Goal: Information Seeking & Learning: Check status

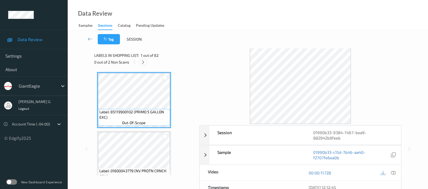
click at [145, 65] on div at bounding box center [143, 62] width 7 height 7
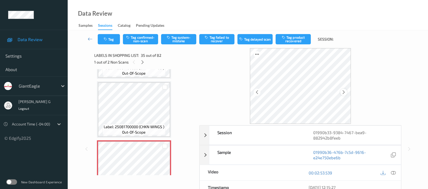
click at [342, 92] on icon at bounding box center [343, 92] width 5 height 5
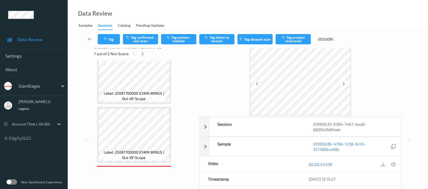
scroll to position [34, 0]
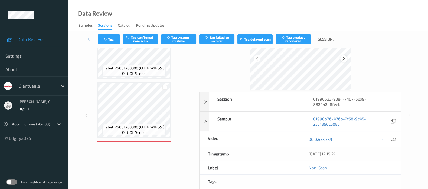
click at [342, 59] on icon at bounding box center [343, 58] width 5 height 5
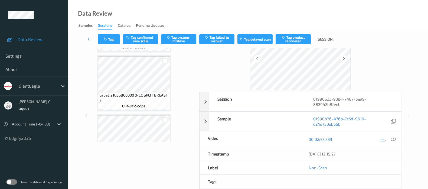
scroll to position [0, 0]
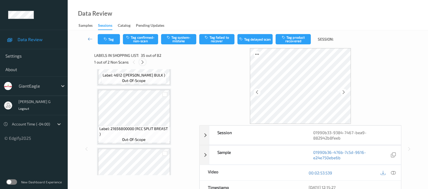
click at [142, 62] on icon at bounding box center [142, 62] width 5 height 5
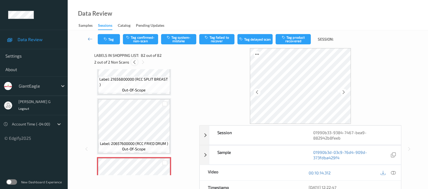
click at [133, 62] on icon at bounding box center [134, 62] width 5 height 5
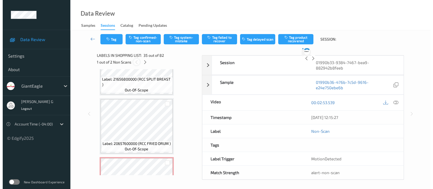
scroll to position [1937, 0]
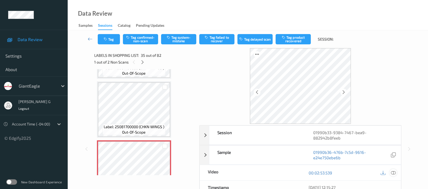
click at [393, 173] on icon at bounding box center [393, 172] width 5 height 5
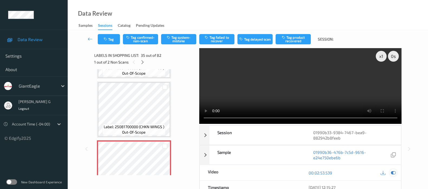
click at [392, 174] on icon at bounding box center [393, 172] width 5 height 5
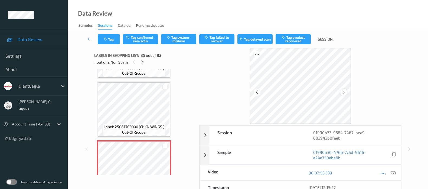
click at [342, 91] on icon at bounding box center [343, 92] width 5 height 5
click at [342, 92] on icon at bounding box center [343, 92] width 5 height 5
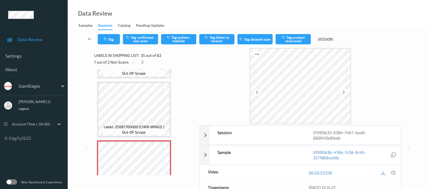
click at [342, 92] on icon at bounding box center [343, 92] width 5 height 5
click at [178, 39] on button "Tag system-mistake" at bounding box center [178, 39] width 35 height 10
click at [109, 44] on div "Tag Tag confirmed-non-scan Untag system-mistake Tag failed to recover Tag delay…" at bounding box center [248, 39] width 338 height 18
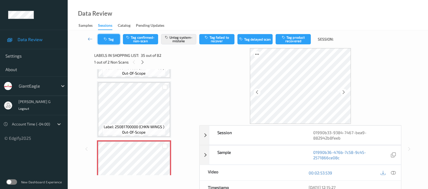
click at [110, 41] on button "Tag" at bounding box center [109, 39] width 22 height 10
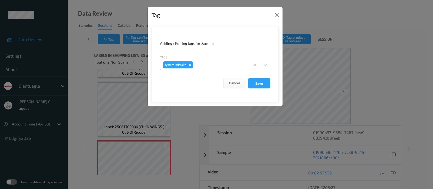
click at [215, 65] on div at bounding box center [221, 65] width 54 height 6
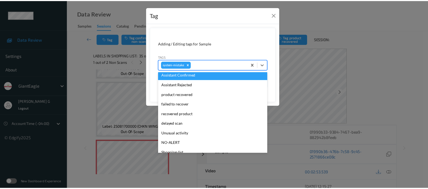
scroll to position [57, 0]
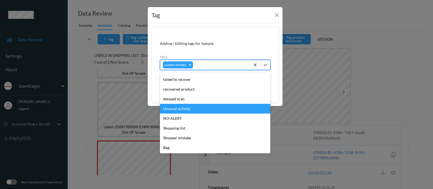
click at [182, 108] on div "Unusual activity" at bounding box center [215, 109] width 110 height 10
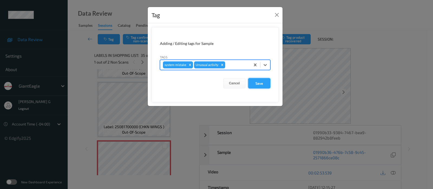
click at [255, 87] on button "Save" at bounding box center [259, 83] width 22 height 10
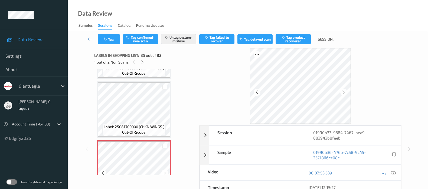
scroll to position [1971, 0]
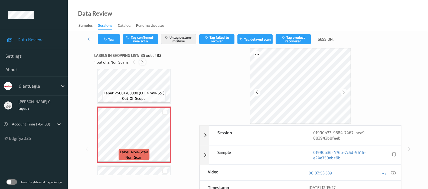
click at [141, 64] on div at bounding box center [142, 62] width 7 height 7
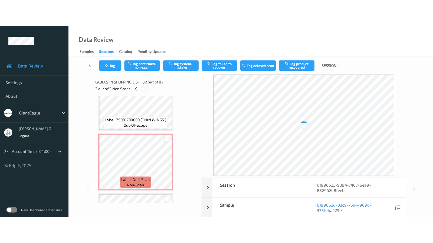
scroll to position [4692, 0]
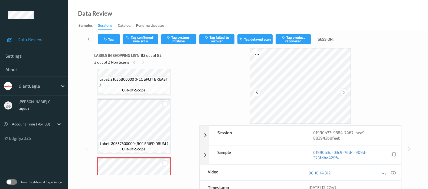
click at [341, 92] on icon at bounding box center [343, 92] width 5 height 5
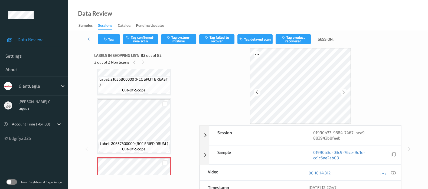
click at [341, 92] on icon at bounding box center [343, 92] width 5 height 5
click at [390, 172] on div at bounding box center [392, 172] width 7 height 7
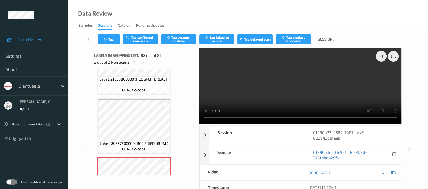
scroll to position [4649, 0]
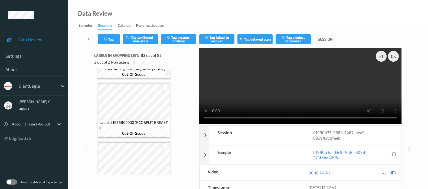
click at [398, 176] on div "00:10:14.312" at bounding box center [350, 172] width 101 height 15
click at [391, 173] on icon at bounding box center [393, 172] width 5 height 5
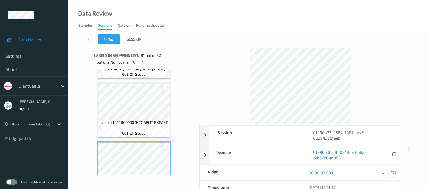
click at [394, 174] on icon at bounding box center [393, 172] width 5 height 5
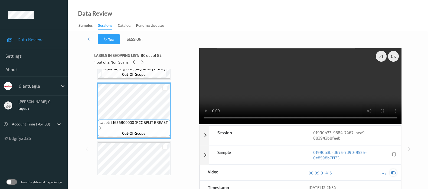
click at [391, 170] on icon at bounding box center [393, 172] width 5 height 5
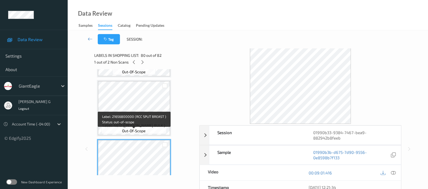
scroll to position [4581, 0]
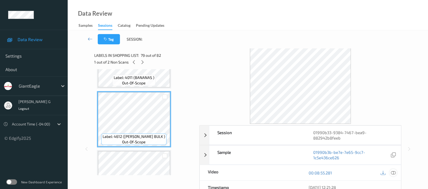
click at [394, 173] on icon at bounding box center [393, 172] width 5 height 5
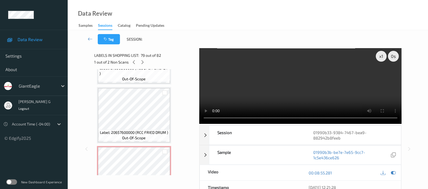
scroll to position [4649, 0]
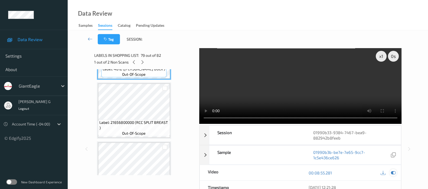
click at [391, 172] on icon at bounding box center [393, 172] width 5 height 5
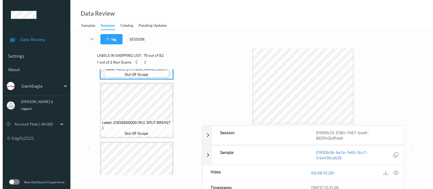
scroll to position [4703, 0]
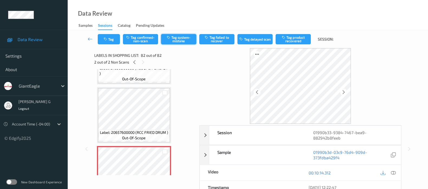
click at [176, 37] on button "Tag system-mistake" at bounding box center [178, 39] width 35 height 10
click at [110, 39] on button "Tag" at bounding box center [109, 39] width 22 height 10
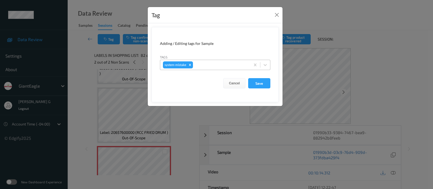
click at [210, 62] on div at bounding box center [221, 65] width 54 height 6
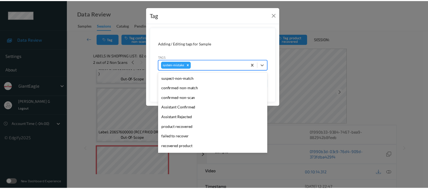
scroll to position [57, 0]
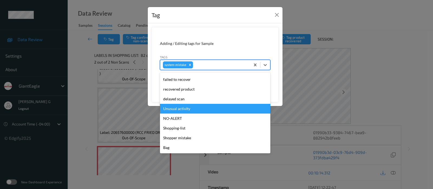
click at [175, 108] on div "Unusual activity" at bounding box center [215, 109] width 110 height 10
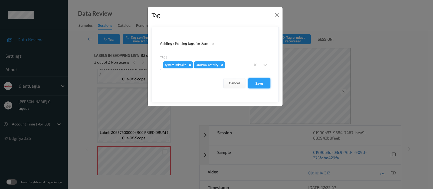
click at [259, 85] on button "Save" at bounding box center [259, 83] width 22 height 10
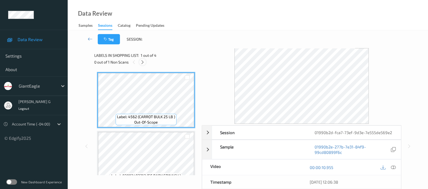
click at [142, 59] on div at bounding box center [142, 62] width 7 height 7
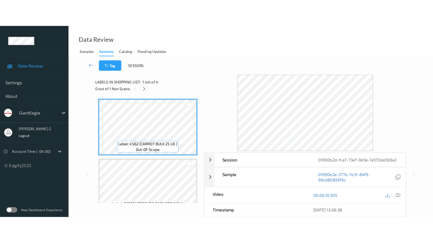
scroll to position [120, 0]
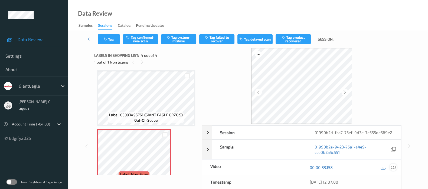
click at [395, 169] on icon at bounding box center [393, 167] width 5 height 5
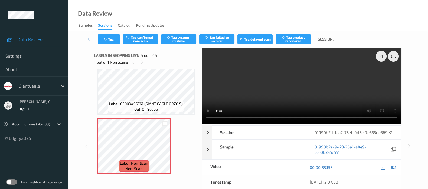
scroll to position [77, 0]
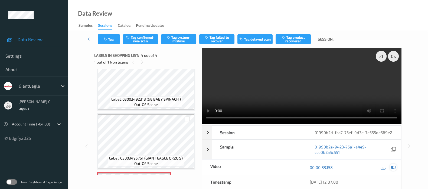
click at [396, 168] on div at bounding box center [392, 167] width 7 height 7
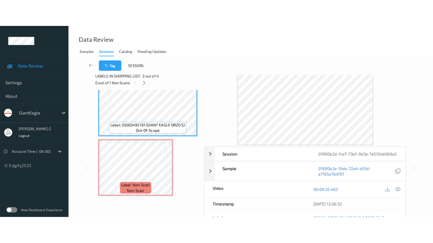
scroll to position [0, 0]
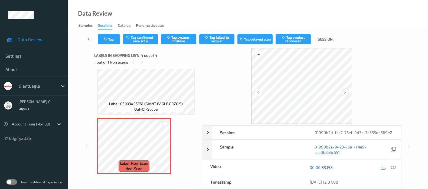
click at [345, 92] on icon at bounding box center [344, 92] width 5 height 5
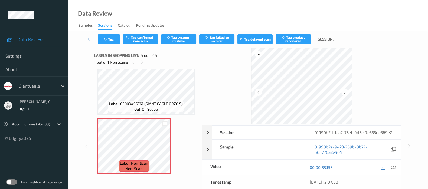
click at [345, 92] on icon at bounding box center [344, 92] width 5 height 5
click at [393, 166] on icon at bounding box center [393, 167] width 5 height 5
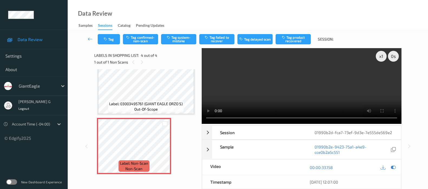
scroll to position [77, 0]
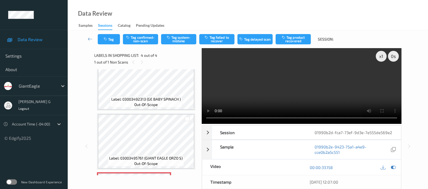
click at [393, 171] on div "00:00:33.158" at bounding box center [350, 167] width 99 height 15
click at [392, 169] on icon at bounding box center [393, 167] width 5 height 5
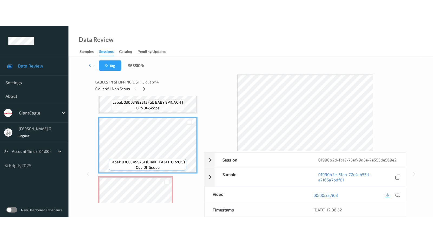
scroll to position [110, 0]
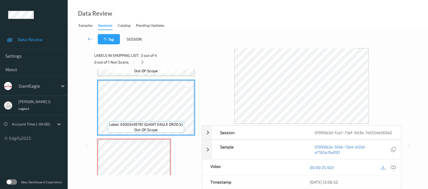
click at [392, 164] on div at bounding box center [392, 167] width 7 height 7
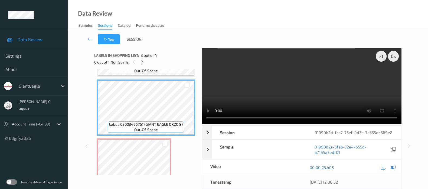
scroll to position [77, 0]
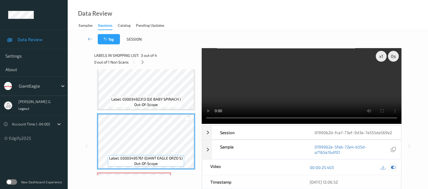
click at [396, 167] on div at bounding box center [392, 167] width 7 height 7
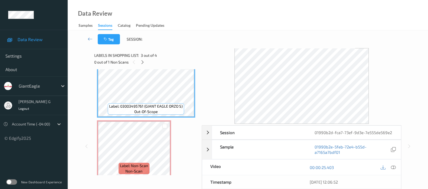
scroll to position [131, 0]
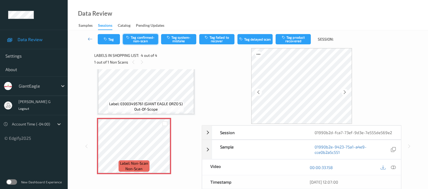
click at [145, 39] on button "Tag confirmed-non-scan" at bounding box center [140, 39] width 35 height 10
click at [223, 40] on button "Tag failed to recover" at bounding box center [216, 39] width 35 height 10
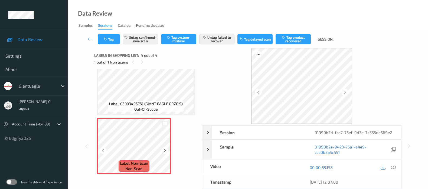
scroll to position [66, 0]
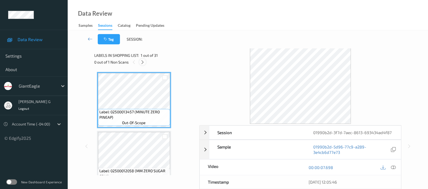
click at [141, 64] on icon at bounding box center [142, 62] width 5 height 5
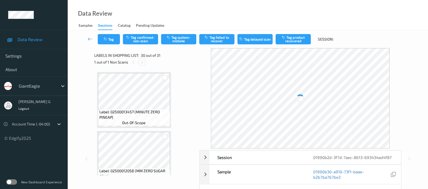
scroll to position [1644, 0]
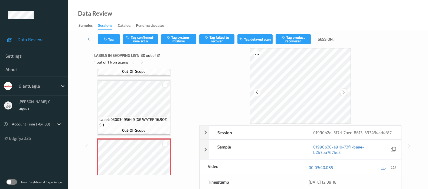
click at [343, 92] on icon at bounding box center [343, 92] width 5 height 5
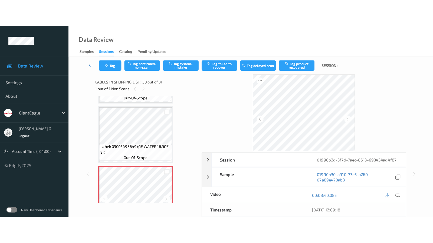
scroll to position [1678, 0]
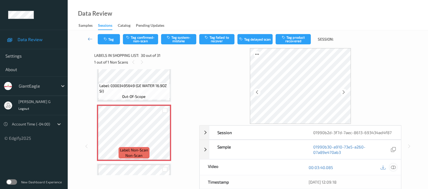
click at [392, 165] on icon at bounding box center [393, 167] width 5 height 5
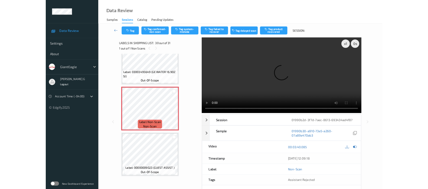
scroll to position [1659, 0]
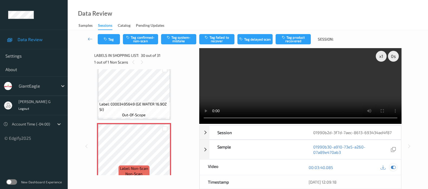
click at [392, 167] on icon at bounding box center [393, 167] width 5 height 5
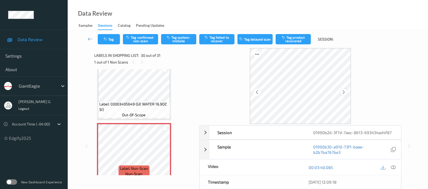
click at [340, 91] on div at bounding box center [343, 92] width 7 height 7
click at [344, 91] on icon at bounding box center [343, 92] width 5 height 5
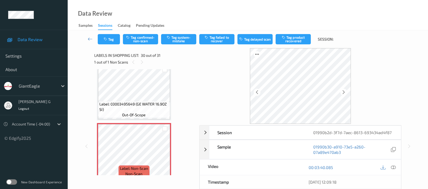
click at [344, 91] on icon at bounding box center [343, 92] width 5 height 5
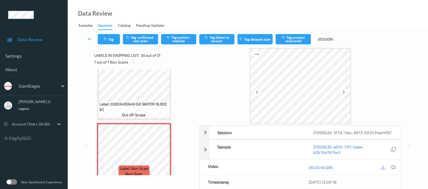
click at [344, 91] on icon at bounding box center [343, 92] width 5 height 5
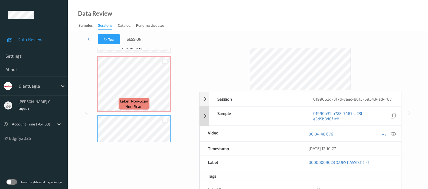
scroll to position [0, 0]
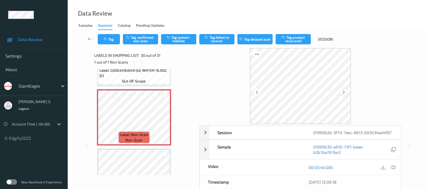
click at [344, 91] on icon at bounding box center [343, 92] width 5 height 5
click at [179, 39] on button "Tag system-mistake" at bounding box center [178, 39] width 35 height 10
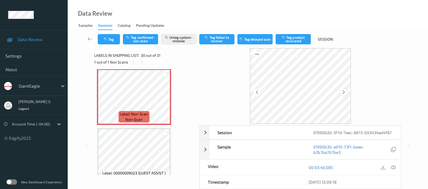
scroll to position [66, 0]
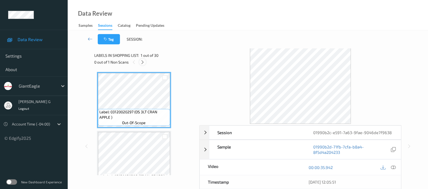
click at [142, 62] on icon at bounding box center [142, 62] width 5 height 5
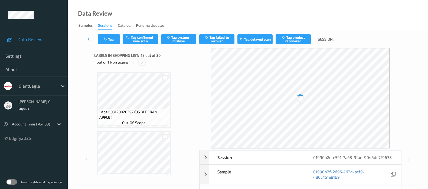
scroll to position [647, 0]
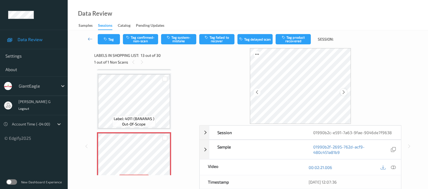
click at [344, 91] on icon at bounding box center [343, 92] width 5 height 5
click at [345, 91] on icon at bounding box center [343, 92] width 5 height 5
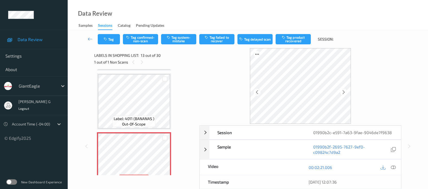
click at [345, 91] on icon at bounding box center [343, 92] width 5 height 5
click at [395, 167] on icon at bounding box center [393, 167] width 5 height 5
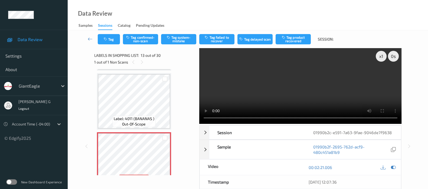
click at [389, 166] on div at bounding box center [388, 167] width 18 height 7
click at [391, 167] on icon at bounding box center [393, 167] width 5 height 5
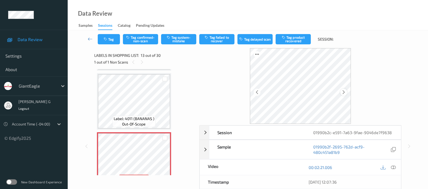
click at [345, 93] on icon at bounding box center [343, 92] width 5 height 5
click at [345, 91] on div at bounding box center [343, 92] width 7 height 7
click at [395, 167] on icon at bounding box center [393, 167] width 5 height 5
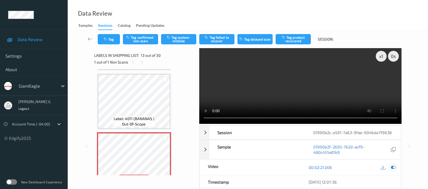
click at [392, 169] on icon at bounding box center [393, 167] width 5 height 5
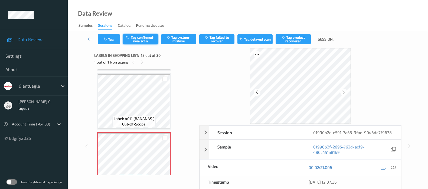
click at [143, 40] on button "Tag confirmed-non-scan" at bounding box center [140, 39] width 35 height 10
click at [214, 38] on button "Tag failed to recover" at bounding box center [216, 39] width 35 height 10
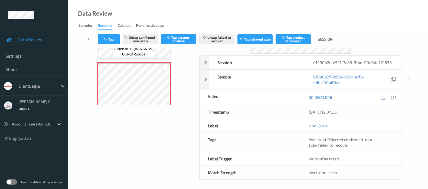
scroll to position [71, 0]
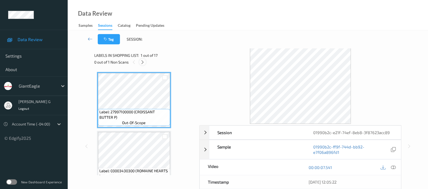
click at [142, 63] on icon at bounding box center [142, 62] width 5 height 5
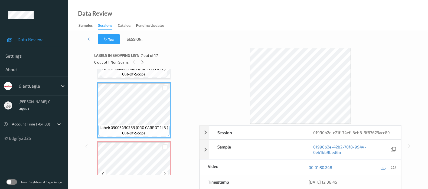
scroll to position [354, 0]
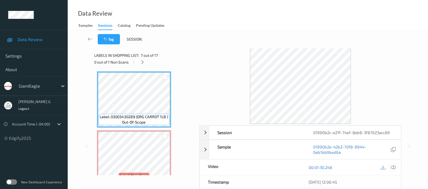
click at [391, 167] on icon at bounding box center [393, 167] width 5 height 5
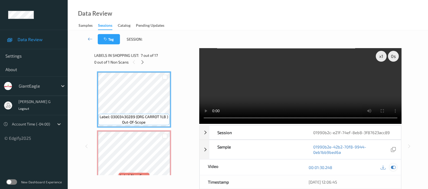
click at [392, 167] on icon at bounding box center [393, 167] width 5 height 5
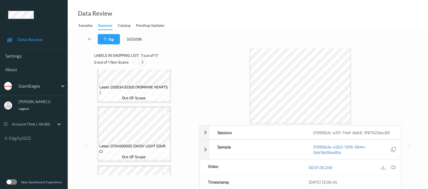
click at [142, 63] on icon at bounding box center [142, 62] width 5 height 5
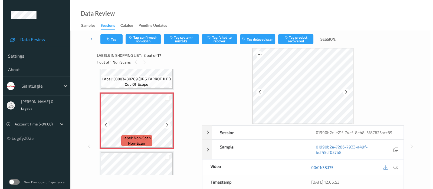
scroll to position [422, 0]
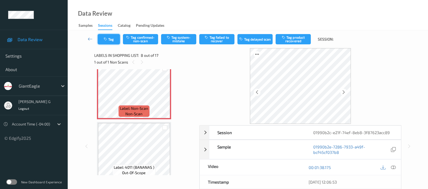
click at [108, 40] on icon "button" at bounding box center [106, 39] width 5 height 4
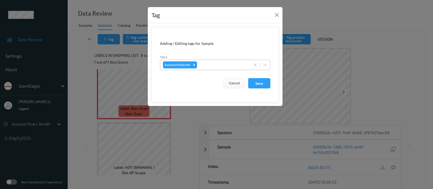
click at [214, 65] on div at bounding box center [223, 65] width 50 height 6
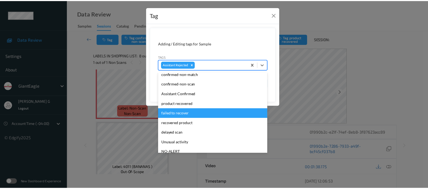
scroll to position [0, 0]
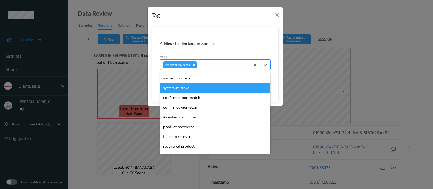
click at [360, 27] on div "Tag Adding / Editing tags for Sample Tags option system-mistake focused, 2 of 1…" at bounding box center [216, 94] width 433 height 189
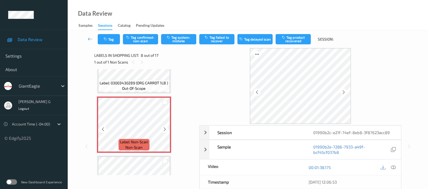
scroll to position [422, 0]
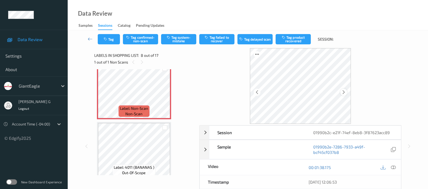
click at [346, 92] on div at bounding box center [343, 92] width 7 height 7
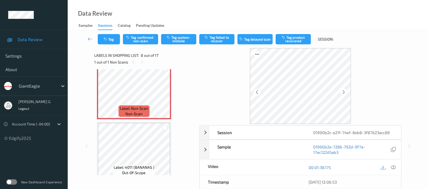
click at [346, 92] on div at bounding box center [343, 92] width 7 height 7
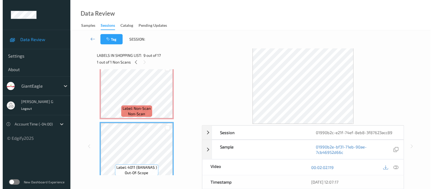
scroll to position [388, 0]
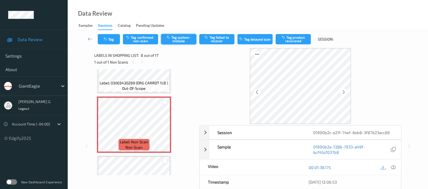
click at [171, 40] on button "Tag system-mistake" at bounding box center [178, 39] width 35 height 10
click at [104, 40] on icon "button" at bounding box center [106, 39] width 5 height 4
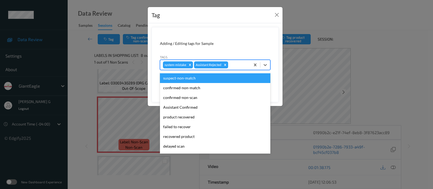
click at [232, 65] on div at bounding box center [238, 65] width 18 height 6
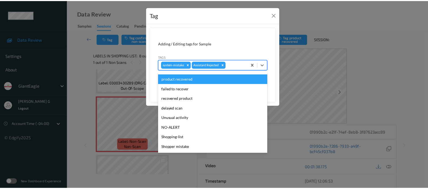
scroll to position [47, 0]
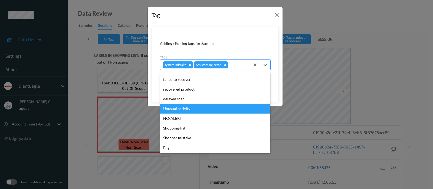
click at [170, 108] on div "Unusual activity" at bounding box center [215, 109] width 110 height 10
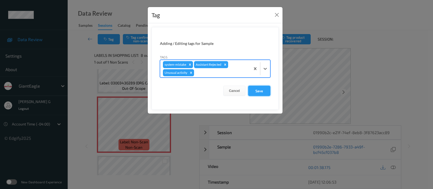
click at [261, 91] on button "Save" at bounding box center [259, 91] width 22 height 10
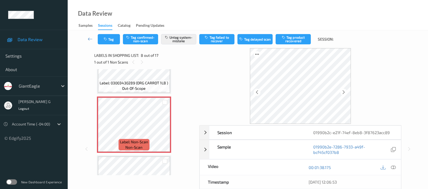
scroll to position [71, 0]
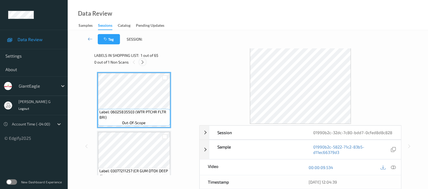
click at [141, 62] on icon at bounding box center [142, 62] width 5 height 5
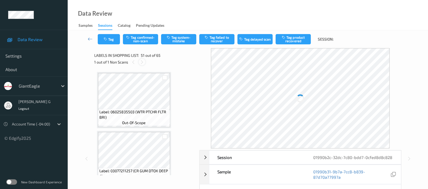
scroll to position [2875, 0]
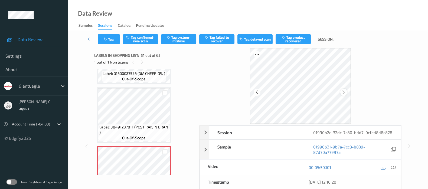
click at [344, 90] on icon at bounding box center [343, 92] width 5 height 5
click at [394, 167] on icon at bounding box center [393, 167] width 5 height 5
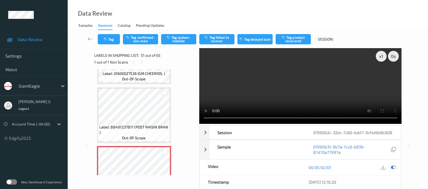
click at [392, 167] on icon at bounding box center [393, 167] width 5 height 5
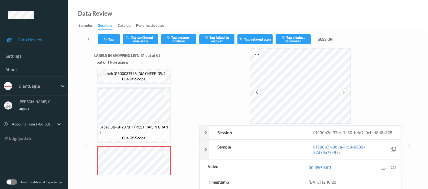
click at [342, 91] on icon at bounding box center [343, 92] width 5 height 5
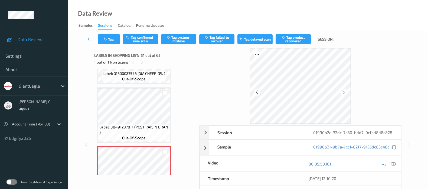
click at [342, 91] on icon at bounding box center [343, 92] width 5 height 5
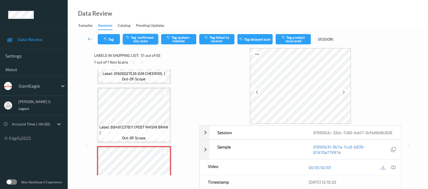
click at [134, 41] on button "Tag confirmed-non-scan" at bounding box center [140, 39] width 35 height 10
click at [291, 37] on button "Tag product recovered" at bounding box center [292, 39] width 35 height 10
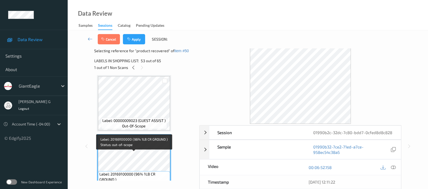
scroll to position [3044, 0]
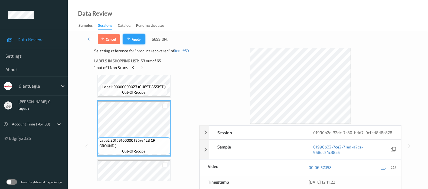
click at [136, 41] on button "Apply" at bounding box center [134, 39] width 22 height 10
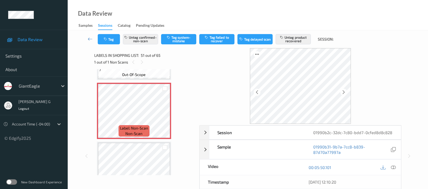
scroll to position [2942, 0]
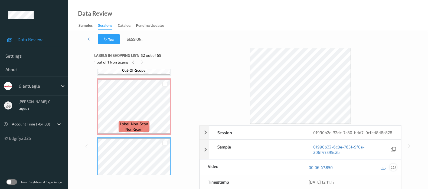
click at [394, 166] on icon at bounding box center [393, 167] width 5 height 5
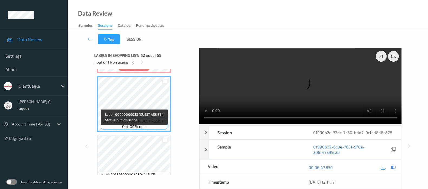
scroll to position [3010, 0]
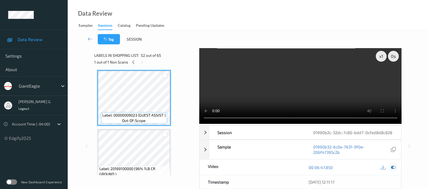
click at [392, 167] on icon at bounding box center [393, 167] width 5 height 5
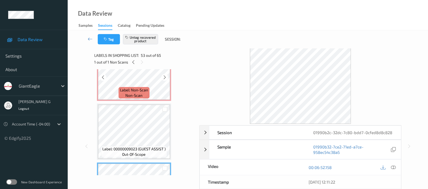
scroll to position [2773, 0]
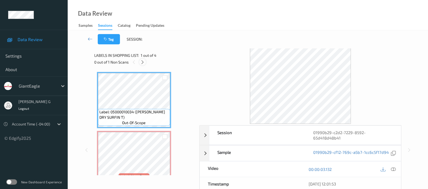
click at [142, 63] on icon at bounding box center [142, 62] width 5 height 5
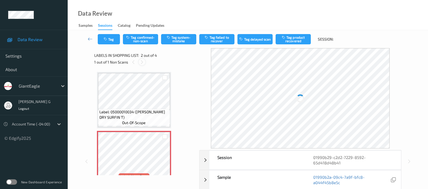
scroll to position [3, 0]
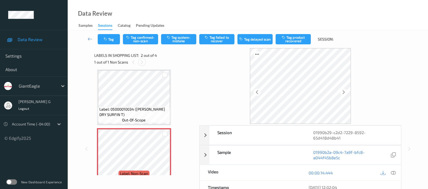
click at [143, 61] on icon at bounding box center [142, 62] width 5 height 5
click at [345, 91] on icon at bounding box center [343, 92] width 5 height 5
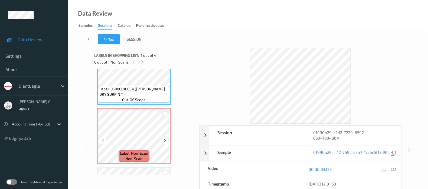
scroll to position [34, 0]
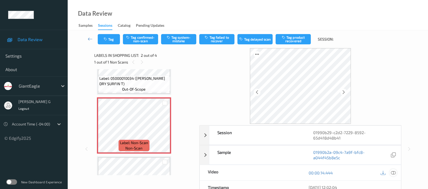
click at [390, 169] on div at bounding box center [392, 172] width 7 height 7
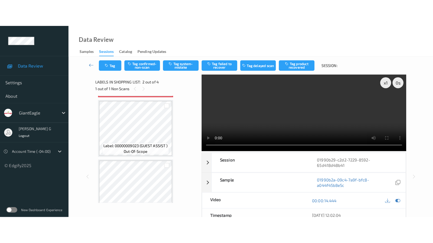
scroll to position [131, 0]
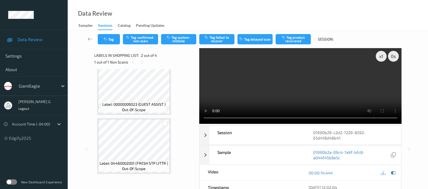
click at [382, 77] on video at bounding box center [300, 86] width 202 height 76
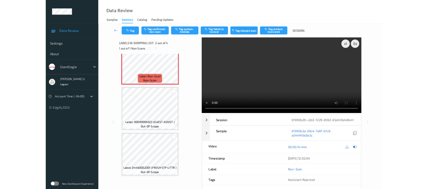
scroll to position [77, 0]
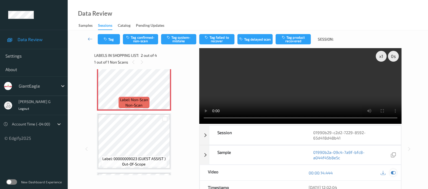
click at [394, 170] on icon at bounding box center [393, 172] width 5 height 5
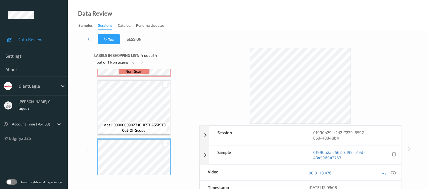
scroll to position [131, 0]
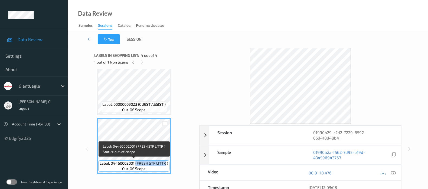
drag, startPoint x: 135, startPoint y: 163, endPoint x: 165, endPoint y: 164, distance: 29.8
click at [165, 164] on span "Label: 04460002001 (FRESH STP LITTR )" at bounding box center [134, 163] width 68 height 5
copy span "(FRESH STP LITTR"
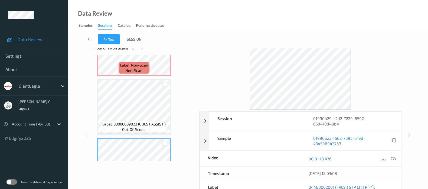
scroll to position [0, 0]
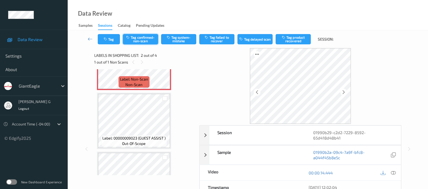
click at [149, 39] on button "Tag confirmed-non-scan" at bounding box center [140, 39] width 35 height 10
click at [292, 40] on button "Tag product recovered" at bounding box center [292, 39] width 35 height 10
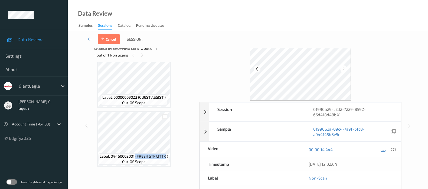
scroll to position [34, 0]
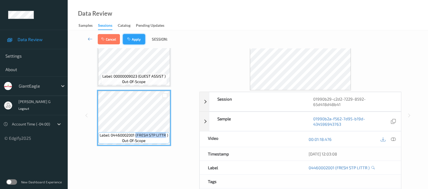
click at [138, 37] on button "Apply" at bounding box center [134, 39] width 22 height 10
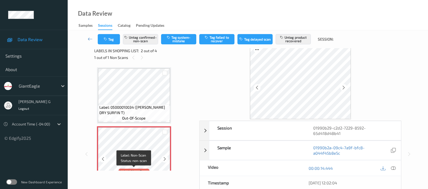
scroll to position [0, 0]
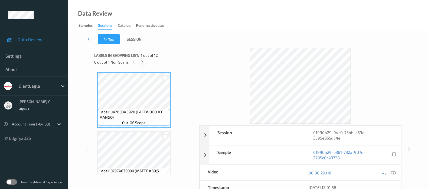
click at [145, 61] on div at bounding box center [142, 62] width 7 height 7
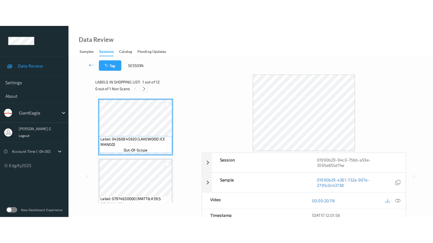
scroll to position [589, 0]
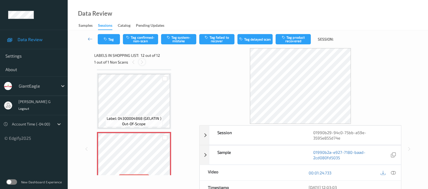
click at [140, 63] on icon at bounding box center [142, 62] width 5 height 5
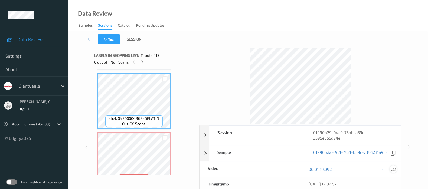
click at [393, 167] on icon at bounding box center [393, 169] width 5 height 5
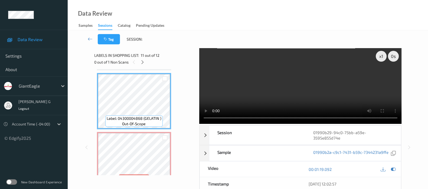
click at [381, 75] on video at bounding box center [300, 86] width 202 height 76
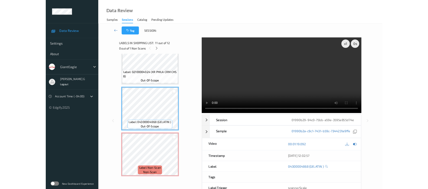
scroll to position [545, 0]
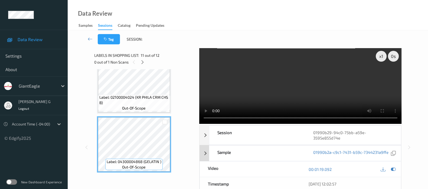
click at [395, 166] on div at bounding box center [392, 169] width 7 height 7
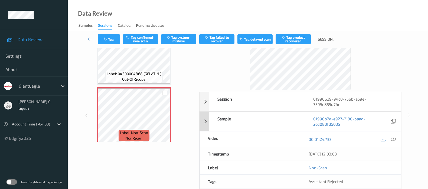
scroll to position [0, 0]
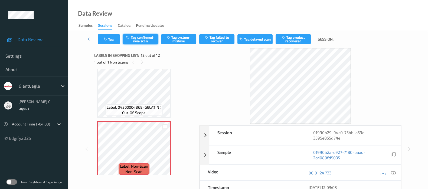
click at [139, 37] on button "Tag confirmed-non-scan" at bounding box center [140, 39] width 35 height 10
click at [216, 41] on button "Tag failed to recover" at bounding box center [216, 39] width 35 height 10
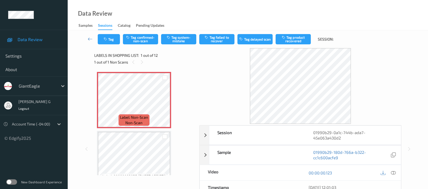
click at [240, 8] on div "Data Review Samples Sessions Catalog Pending Updates" at bounding box center [248, 15] width 360 height 30
click at [141, 61] on icon at bounding box center [142, 62] width 5 height 5
click at [391, 170] on icon at bounding box center [393, 172] width 5 height 5
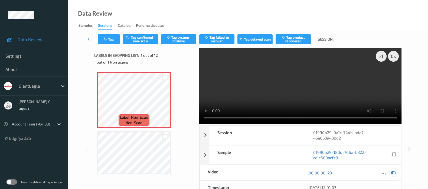
click at [394, 170] on div at bounding box center [392, 172] width 7 height 7
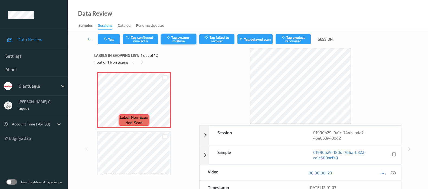
click at [181, 40] on button "Tag system-mistake" at bounding box center [178, 39] width 35 height 10
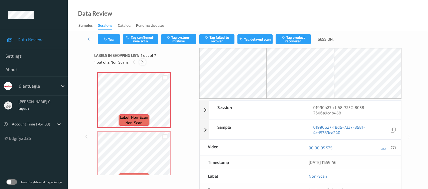
click at [141, 61] on icon at bounding box center [142, 62] width 5 height 5
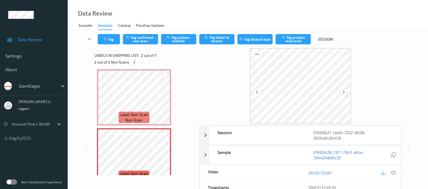
click at [343, 91] on icon at bounding box center [343, 92] width 5 height 5
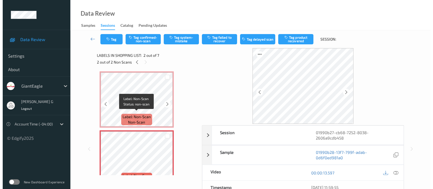
scroll to position [0, 0]
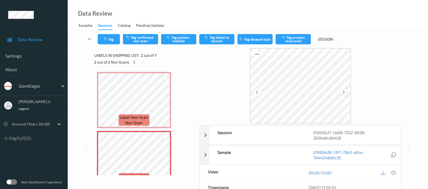
click at [343, 94] on icon at bounding box center [343, 92] width 5 height 5
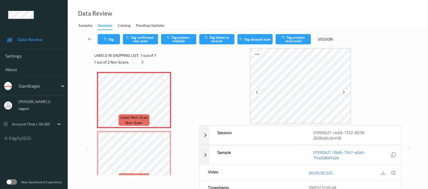
click at [343, 92] on icon at bounding box center [343, 92] width 5 height 5
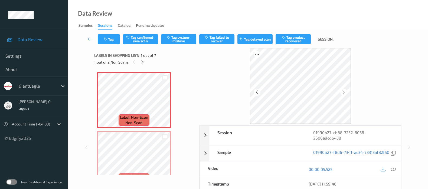
click at [343, 92] on icon at bounding box center [343, 92] width 5 height 5
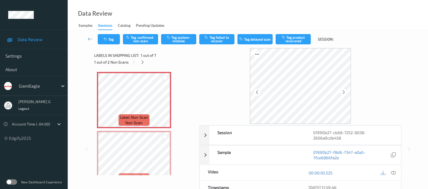
click at [343, 92] on icon at bounding box center [343, 92] width 5 height 5
click at [394, 170] on icon at bounding box center [393, 172] width 5 height 5
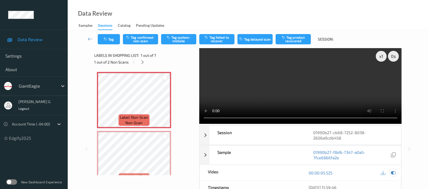
click at [392, 174] on icon at bounding box center [393, 172] width 5 height 5
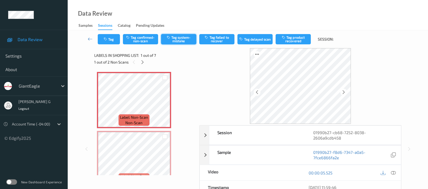
click at [180, 42] on button "Tag system-mistake" at bounding box center [178, 39] width 35 height 10
click at [107, 41] on button "Tag" at bounding box center [109, 39] width 22 height 10
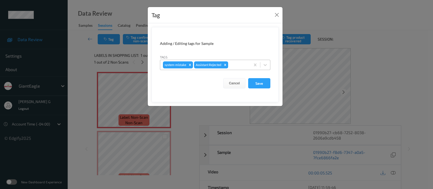
click at [234, 67] on div at bounding box center [238, 65] width 18 height 6
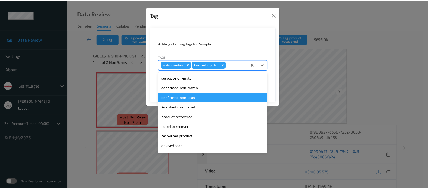
scroll to position [47, 0]
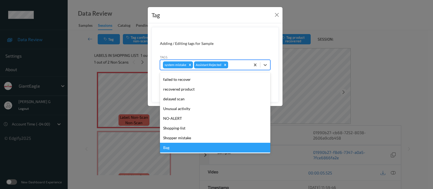
click at [173, 147] on div "Bag" at bounding box center [215, 148] width 110 height 10
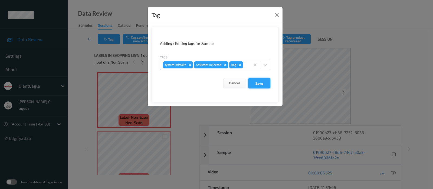
click at [262, 85] on button "Save" at bounding box center [259, 83] width 22 height 10
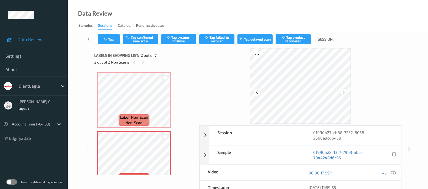
click at [342, 94] on icon at bounding box center [343, 92] width 5 height 5
click at [147, 37] on button "Tag confirmed-non-scan" at bounding box center [140, 39] width 35 height 10
click at [219, 41] on button "Tag failed to recover" at bounding box center [216, 39] width 35 height 10
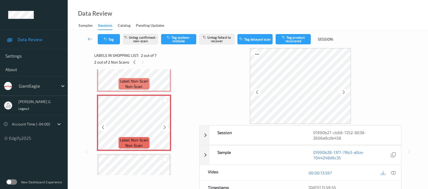
scroll to position [0, 0]
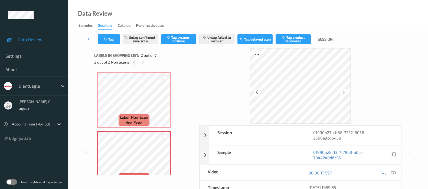
click at [133, 63] on icon at bounding box center [134, 62] width 5 height 5
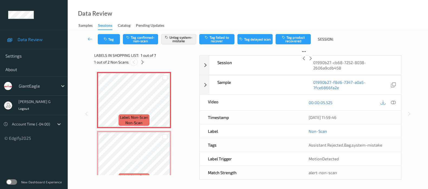
scroll to position [3, 0]
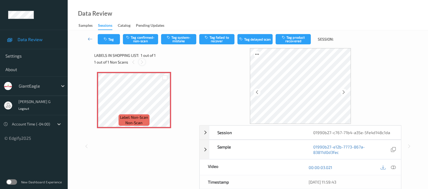
click at [141, 65] on div at bounding box center [142, 62] width 7 height 7
click at [395, 165] on icon at bounding box center [393, 167] width 5 height 5
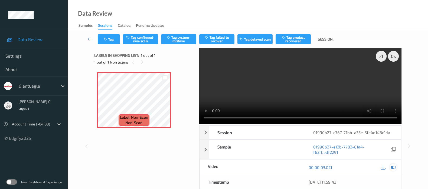
click at [394, 166] on icon at bounding box center [393, 167] width 5 height 5
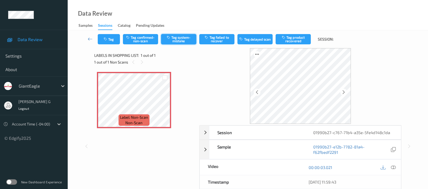
click at [181, 40] on button "Tag system-mistake" at bounding box center [178, 39] width 35 height 10
click at [106, 44] on button "Tag" at bounding box center [109, 39] width 22 height 10
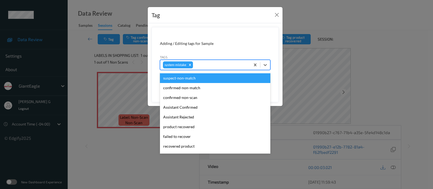
click at [204, 65] on div at bounding box center [221, 65] width 54 height 6
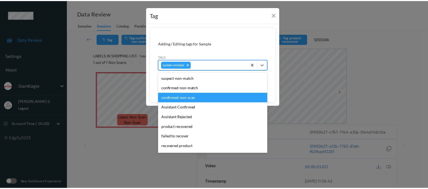
scroll to position [57, 0]
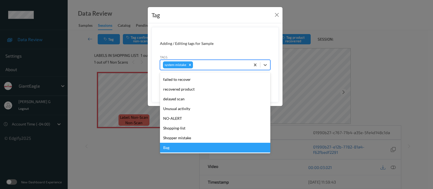
click at [166, 148] on div "Bag" at bounding box center [215, 148] width 110 height 10
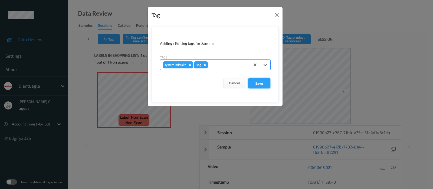
click at [261, 82] on button "Save" at bounding box center [259, 83] width 22 height 10
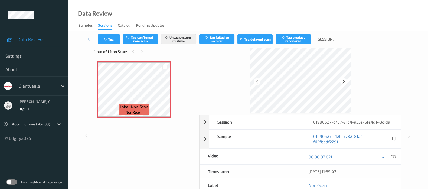
scroll to position [0, 0]
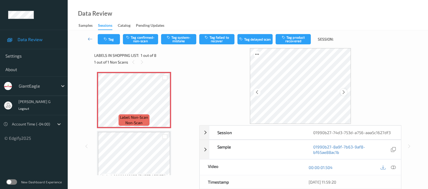
click at [345, 93] on icon at bounding box center [343, 92] width 5 height 5
click at [393, 167] on icon at bounding box center [393, 167] width 5 height 5
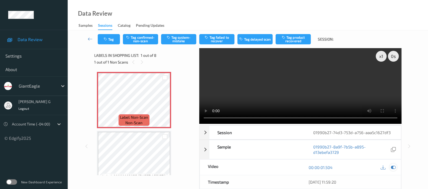
click at [392, 168] on icon at bounding box center [393, 167] width 5 height 5
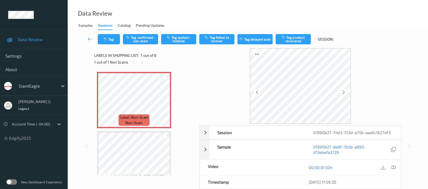
click at [360, 71] on div at bounding box center [300, 86] width 202 height 76
click at [344, 92] on icon at bounding box center [343, 92] width 5 height 5
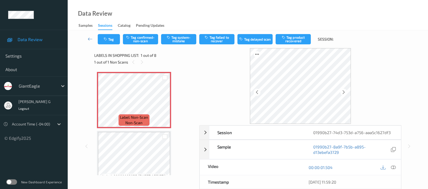
click at [344, 92] on icon at bounding box center [343, 92] width 5 height 5
click at [178, 37] on button "Tag system-mistake" at bounding box center [178, 39] width 35 height 10
click at [343, 93] on icon at bounding box center [343, 92] width 5 height 5
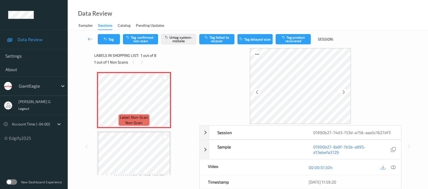
click at [343, 93] on icon at bounding box center [343, 92] width 5 height 5
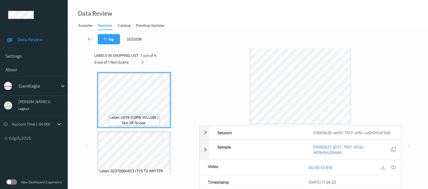
click at [145, 62] on icon at bounding box center [142, 62] width 5 height 5
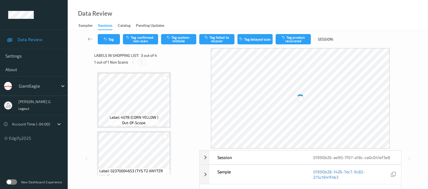
scroll to position [61, 0]
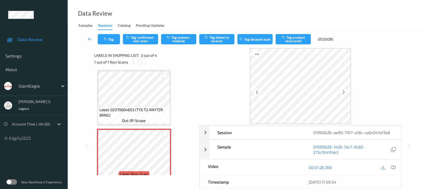
click at [140, 64] on icon at bounding box center [142, 62] width 5 height 5
click at [393, 166] on icon at bounding box center [393, 167] width 5 height 5
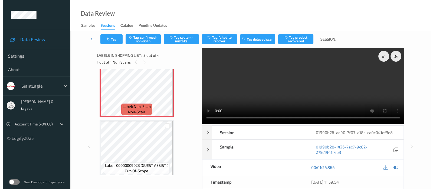
scroll to position [77, 0]
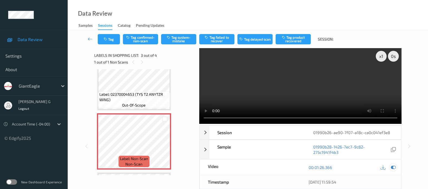
click at [393, 165] on icon at bounding box center [393, 167] width 5 height 5
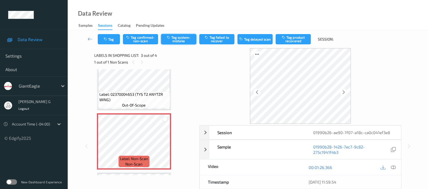
click at [183, 42] on button "Tag system-mistake" at bounding box center [178, 39] width 35 height 10
click at [110, 39] on button "Tag" at bounding box center [109, 39] width 22 height 10
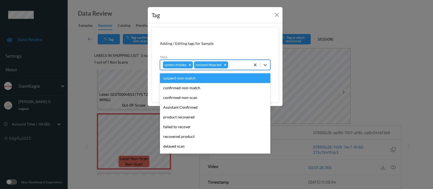
click at [229, 62] on div "system-mistake Assistant Rejected" at bounding box center [205, 64] width 90 height 9
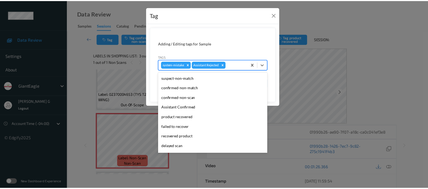
scroll to position [47, 0]
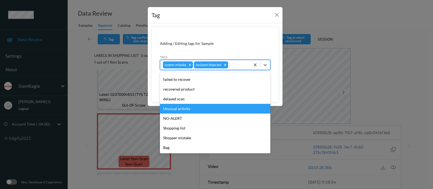
click at [180, 109] on div "Unusual activity" at bounding box center [215, 109] width 110 height 10
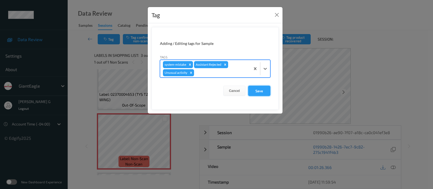
click at [260, 91] on button "Save" at bounding box center [259, 91] width 22 height 10
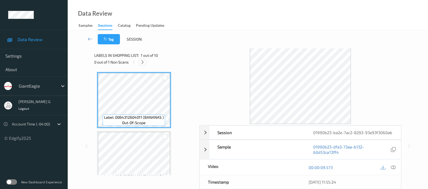
click at [142, 61] on icon at bounding box center [142, 62] width 5 height 5
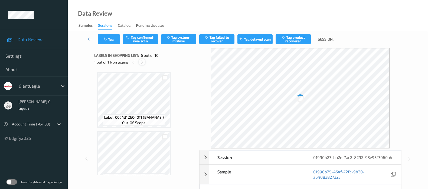
scroll to position [237, 0]
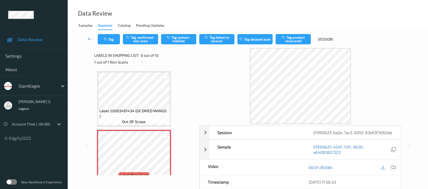
click at [395, 166] on icon at bounding box center [393, 167] width 5 height 5
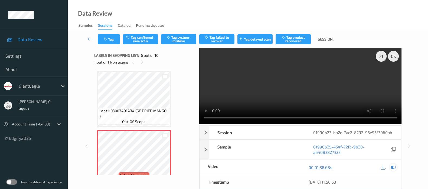
click at [395, 168] on icon at bounding box center [393, 167] width 5 height 5
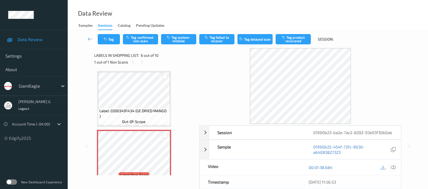
click at [393, 167] on icon at bounding box center [393, 167] width 5 height 5
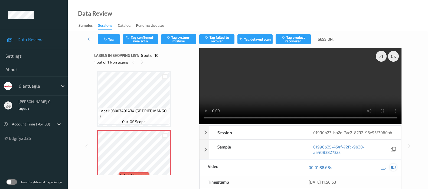
click at [390, 167] on div at bounding box center [392, 167] width 7 height 7
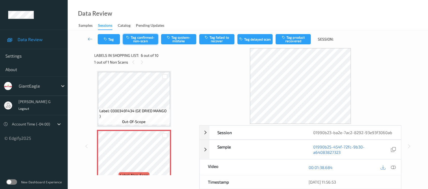
click at [134, 37] on button "Tag confirmed-non-scan" at bounding box center [140, 39] width 35 height 10
click at [296, 37] on button "Tag product recovered" at bounding box center [292, 39] width 35 height 10
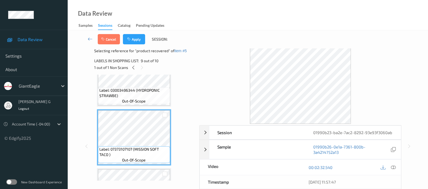
scroll to position [406, 0]
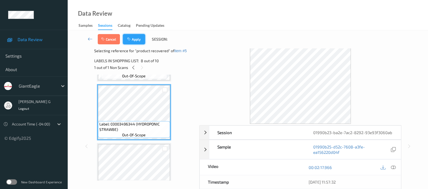
click at [133, 41] on button "Apply" at bounding box center [134, 39] width 22 height 10
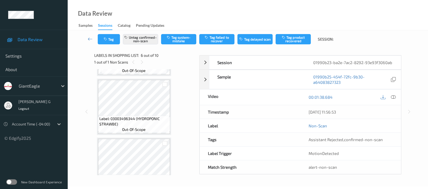
scroll to position [237, 0]
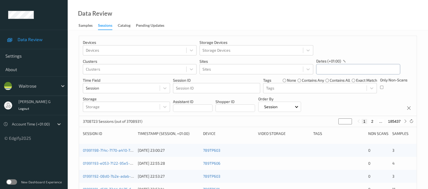
click at [350, 71] on input "text" at bounding box center [358, 69] width 84 height 10
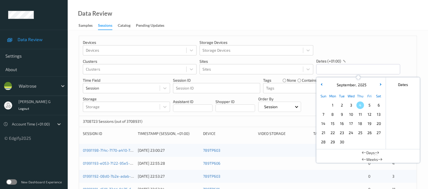
click at [352, 107] on span "3" at bounding box center [351, 105] width 8 height 8
click at [352, 106] on span "3" at bounding box center [351, 105] width 8 height 8
type input "03/09/2025 00:00 -> 03/09/2025 23:59"
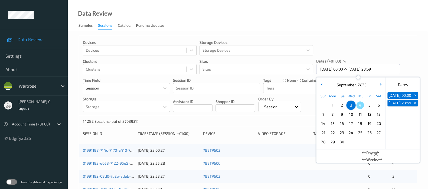
click at [380, 56] on div "Devices Devices Storage Devices Storage Devices Clusters Clusters Sites Sites d…" at bounding box center [247, 76] width 337 height 80
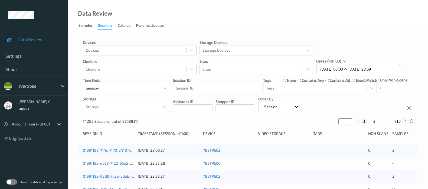
click at [380, 123] on icon at bounding box center [405, 121] width 4 height 4
type input "*"
click at [380, 123] on icon at bounding box center [405, 121] width 4 height 4
type input "*"
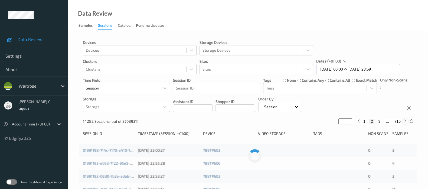
type input "*"
click at [380, 123] on icon at bounding box center [405, 121] width 4 height 4
type input "*"
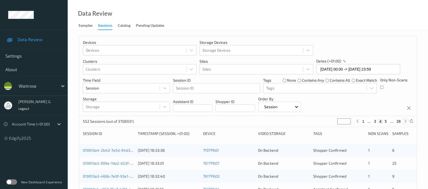
click at [380, 122] on icon at bounding box center [405, 121] width 4 height 4
type input "*"
click at [380, 122] on icon at bounding box center [405, 121] width 4 height 4
type input "*"
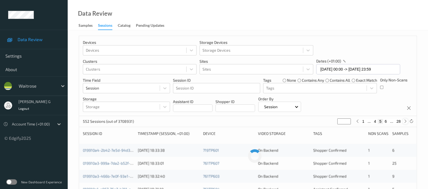
type input "*"
click at [380, 122] on icon at bounding box center [405, 121] width 4 height 4
type input "*"
click at [380, 122] on icon at bounding box center [405, 121] width 4 height 4
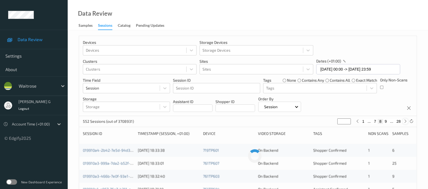
type input "*"
click at [380, 122] on icon at bounding box center [405, 121] width 4 height 4
type input "*"
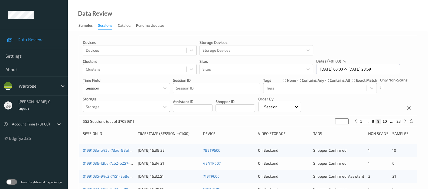
scroll to position [34, 0]
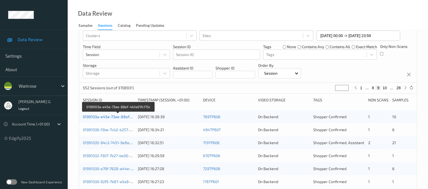
click at [101, 115] on link "0199103a-e45e-73ae-88ef-4b1a01fc175c" at bounding box center [118, 116] width 71 height 5
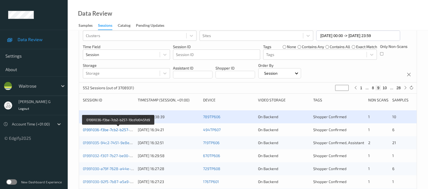
click at [93, 129] on link "01991036-f3be-7cb2-b257-19cd1d045fd9" at bounding box center [118, 129] width 71 height 5
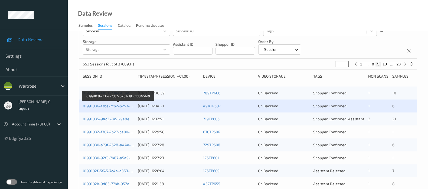
scroll to position [67, 0]
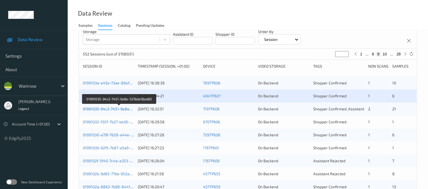
click at [106, 109] on link "01991035-94c2-7451-9e8e-5216da18ed60" at bounding box center [119, 109] width 73 height 5
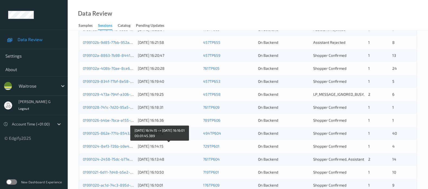
scroll to position [67, 0]
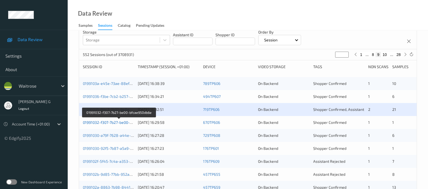
click at [103, 120] on link "01991032-f307-7b27-be00-bfcae950db6e" at bounding box center [119, 122] width 72 height 5
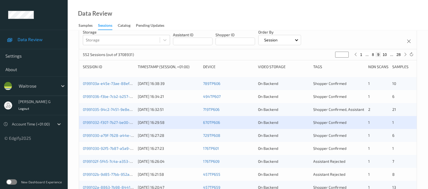
click at [99, 131] on div "01991030-a79f-7628-a44e-cbaa9bb29a6b 03/09/2025 16:27:28 729TP608 On Backend Sh…" at bounding box center [247, 135] width 337 height 13
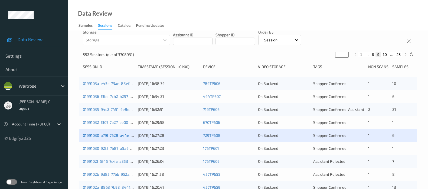
click at [102, 134] on link "01991030-a79f-7628-a44e-cbaa9bb29a6b" at bounding box center [120, 135] width 74 height 5
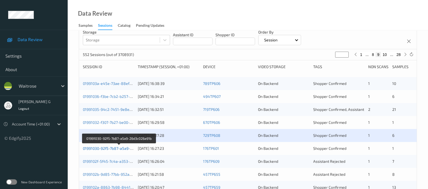
click at [107, 149] on link "01991030-92f5-7b87-a5a9-26d3c026a91b" at bounding box center [119, 148] width 73 height 5
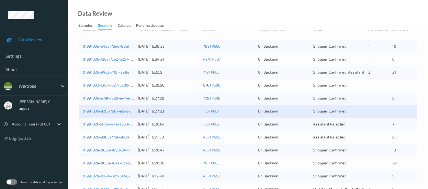
scroll to position [134, 0]
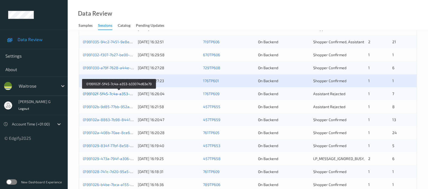
click at [105, 92] on link "0199102f-5f45-7c4a-a353-b33074d63e79" at bounding box center [119, 93] width 73 height 5
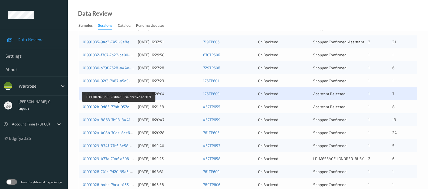
click at [97, 108] on link "0199102b-9d85-77bb-952a-dfec4aea2671" at bounding box center [119, 106] width 73 height 5
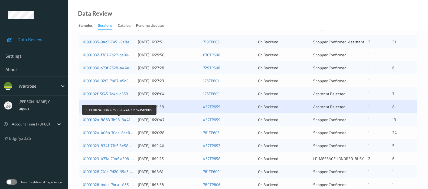
click at [92, 117] on link "0199102a-8863-7b98-8441-c1ad415fbb05" at bounding box center [119, 119] width 73 height 5
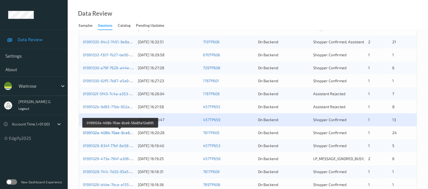
click at [91, 131] on link "0199102a-408b-70ae-8ce6-56a85e12a895" at bounding box center [120, 132] width 75 height 5
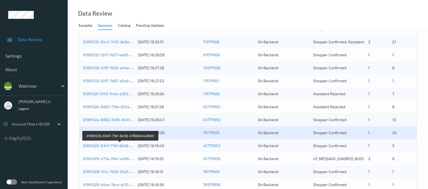
click at [95, 141] on div "01991029-834f-77bf-8e58-078b844a38d0 03/09/2025 16:19:40 457TP653 On Backend Sh…" at bounding box center [247, 145] width 337 height 13
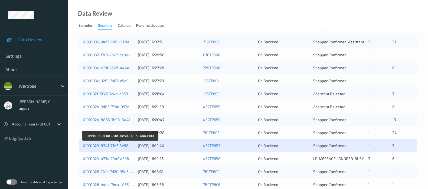
click at [96, 145] on link "01991029-834f-77bf-8e58-078b844a38d0" at bounding box center [120, 145] width 74 height 5
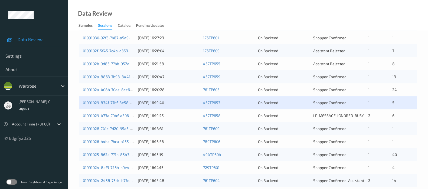
scroll to position [202, 0]
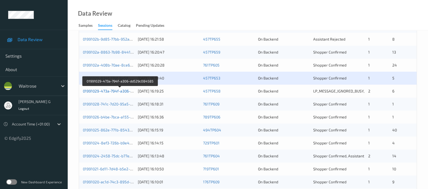
click at [91, 90] on link "01991029-473a-794f-a306-dd529c084585" at bounding box center [120, 91] width 74 height 5
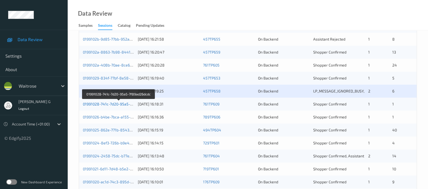
click at [103, 106] on link "01991028-741c-7d20-95a5-7f89ad26dcdc" at bounding box center [119, 104] width 72 height 5
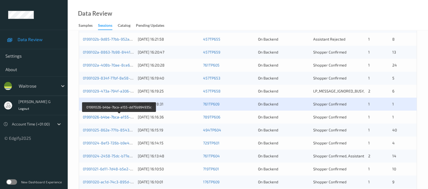
click at [109, 116] on link "01991026-b4be-7bca-a155-dd75b994935c" at bounding box center [119, 117] width 73 height 5
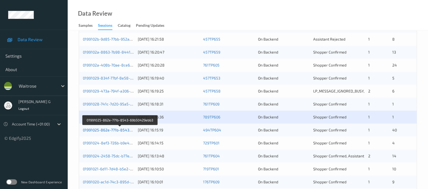
click at [102, 131] on link "01991025-862e-771b-8543-69b50429ebb3" at bounding box center [120, 130] width 74 height 5
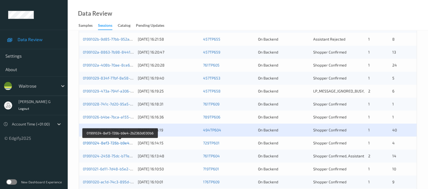
click at [103, 142] on link "01991024-8ef3-726b-b9e4-2b2363d030b6" at bounding box center [120, 143] width 74 height 5
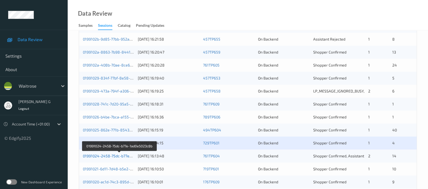
click at [106, 156] on link "01991024-2458-75dc-b77e-1ad0e5023c8b" at bounding box center [120, 156] width 74 height 5
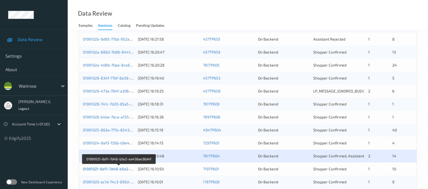
click at [95, 168] on link "01991021-6d11-7d48-b5e2-ea436ae36d4f" at bounding box center [119, 169] width 73 height 5
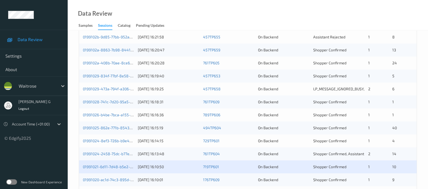
scroll to position [236, 0]
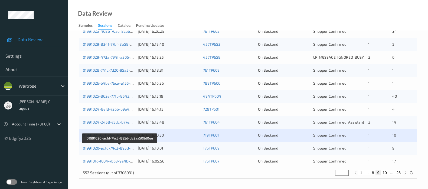
click at [98, 149] on link "01991020-ac1d-74c3-895d-de2aa509d0ee" at bounding box center [120, 148] width 74 height 5
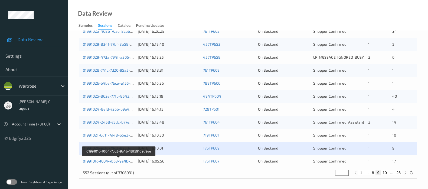
click at [105, 159] on link "0199101c-f004-7bb3-9e4b-18f59109d9ee" at bounding box center [118, 161] width 71 height 5
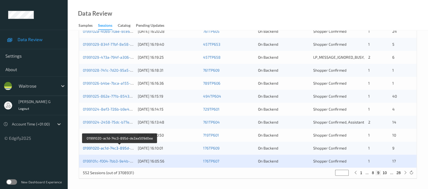
click at [106, 148] on link "01991020-ac1d-74c3-895d-de2aa509d0ee" at bounding box center [120, 148] width 74 height 5
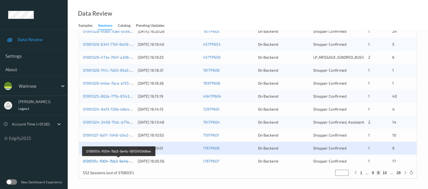
click at [107, 160] on link "0199101c-f004-7bb3-9e4b-18f59109d9ee" at bounding box center [118, 161] width 71 height 5
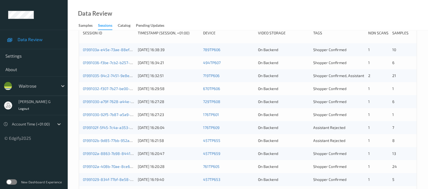
scroll to position [0, 0]
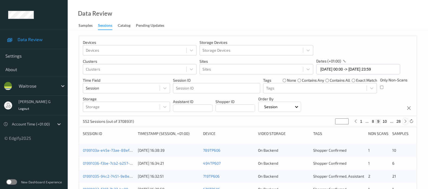
click at [380, 122] on icon at bounding box center [405, 121] width 4 height 4
type input "**"
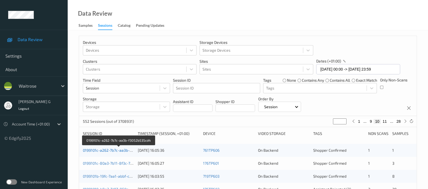
click at [107, 152] on link "0199101c-a262-7b7c-aa3b-f3052b535cd4" at bounding box center [119, 150] width 72 height 5
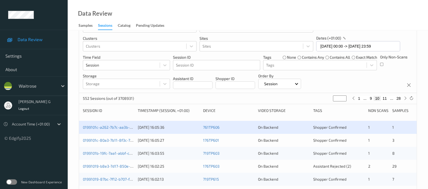
scroll to position [34, 0]
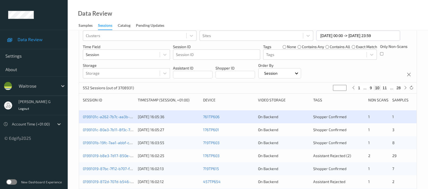
click at [96, 132] on div "0199101c-80a3-7b11-8f3c-7e283c6032fc 03/09/2025 16:05:27 176TP601 On Backend Sh…" at bounding box center [247, 129] width 337 height 13
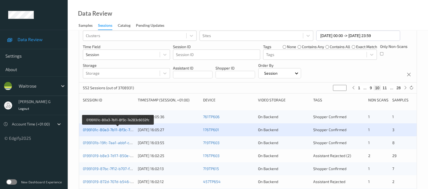
click at [101, 128] on link "0199101c-80a3-7b11-8f3c-7e283c6032fc" at bounding box center [118, 129] width 70 height 5
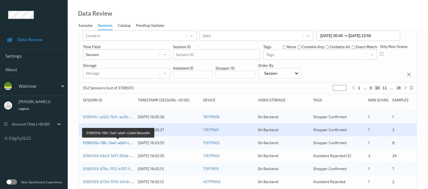
click at [108, 142] on link "0199101b-19fc-7aa1-abbf-c2e6438eea94" at bounding box center [118, 142] width 71 height 5
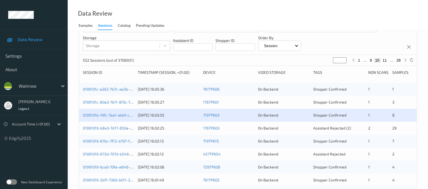
scroll to position [67, 0]
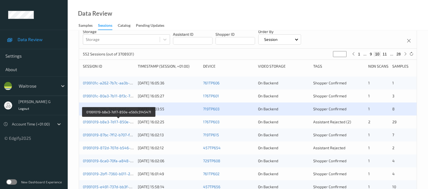
click at [94, 119] on div "01991019-b8e3-7d17-850e-e5b0c3145471" at bounding box center [108, 121] width 51 height 5
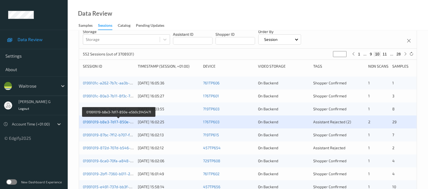
click at [101, 120] on link "01991019-b8e3-7d17-850e-e5b0c3145471" at bounding box center [119, 122] width 72 height 5
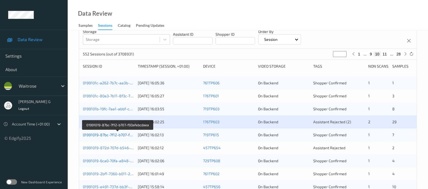
click at [99, 134] on link "01991019-87bc-7f12-b707-f93afebcdaea" at bounding box center [118, 135] width 70 height 5
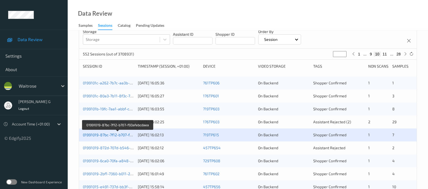
click at [102, 134] on link "01991019-87bc-7f12-b707-f93afebcdaea" at bounding box center [118, 135] width 70 height 5
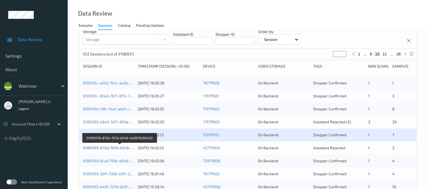
click at [101, 147] on link "01991019-872d-707d-b546-4d397fd30402" at bounding box center [119, 148] width 73 height 5
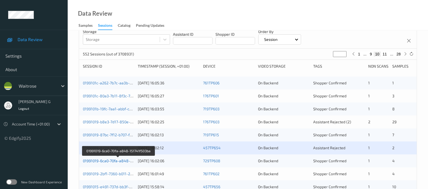
click at [109, 160] on link "01991019-6ca0-70fa-a848-151741f503ba" at bounding box center [118, 161] width 71 height 5
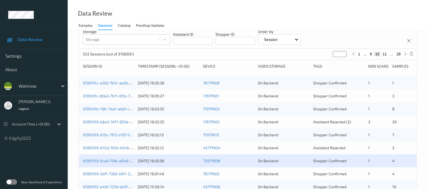
click at [104, 168] on div "01991019-2bf1-7360-b011-2a1b7b54c562" at bounding box center [108, 173] width 51 height 5
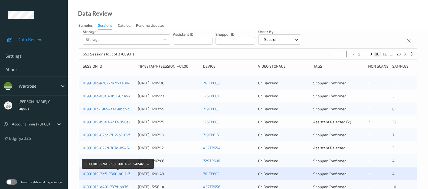
click at [99, 168] on link "01991019-2bf1-7360-b011-2a1b7b54c562" at bounding box center [118, 174] width 70 height 5
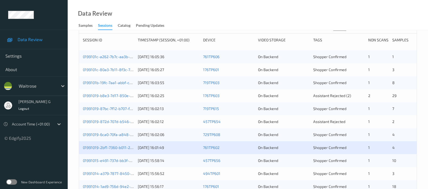
scroll to position [135, 0]
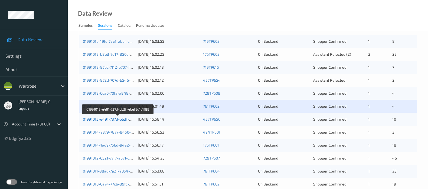
click at [101, 117] on link "01991015-e491-737d-bb3f-4bef9d1e1f89" at bounding box center [118, 119] width 70 height 5
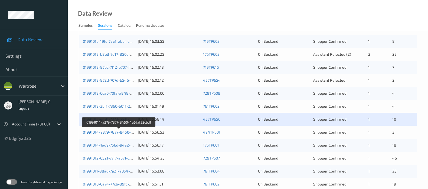
click at [95, 132] on link "01991014-a379-7877-8450-4e67af52cbd1" at bounding box center [119, 132] width 72 height 5
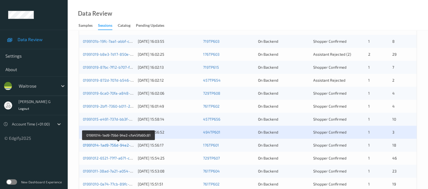
click at [96, 145] on link "01991014-1ad9-756d-94e2-cfa45fb60c81" at bounding box center [118, 145] width 71 height 5
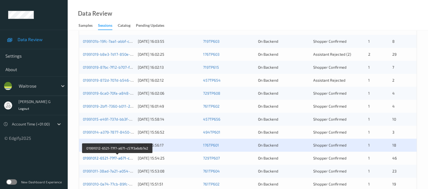
click at [97, 156] on link "01991012-6521-77f7-a671-c57f3a6db7e2" at bounding box center [117, 158] width 69 height 5
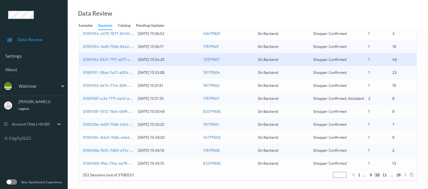
scroll to position [236, 0]
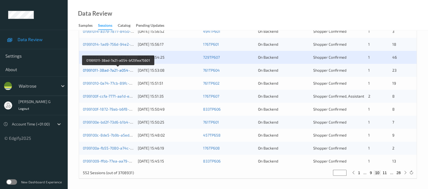
click at [91, 71] on link "01991011-38ad-7a21-a054-bf291ea75601" at bounding box center [118, 70] width 71 height 5
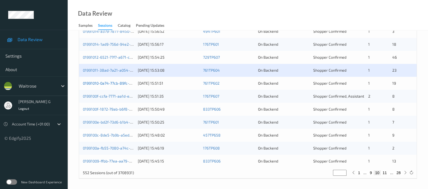
click at [98, 83] on link "01991010-0a74-77cb-89fc-c9232162c9f5" at bounding box center [118, 83] width 70 height 5
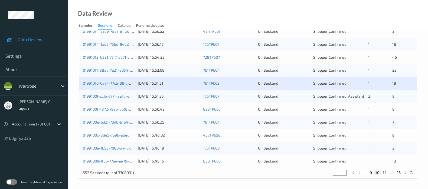
click at [103, 99] on div "0199100f-ccfa-7771-aa1d-eeeb4e185dd8 03/09/2025 15:51:35 176TP607 On Backend Sh…" at bounding box center [247, 96] width 337 height 13
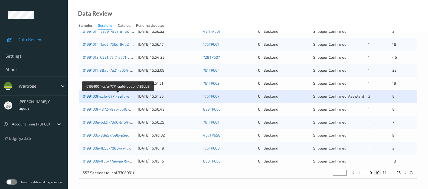
click at [101, 94] on link "0199100f-ccfa-7771-aa1d-eeeb4e185dd8" at bounding box center [118, 96] width 71 height 5
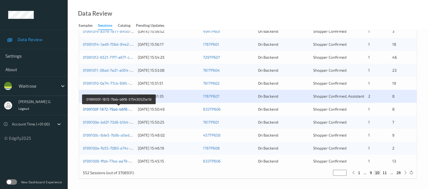
click at [96, 111] on link "0199100f-1872-79ab-b6f8-575430525e7d" at bounding box center [119, 109] width 72 height 5
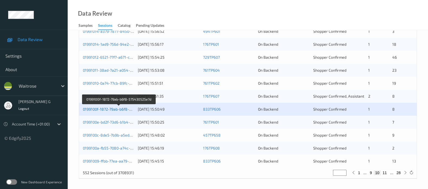
click at [96, 110] on link "0199100f-1872-79ab-b6f8-575430525e7d" at bounding box center [119, 109] width 72 height 5
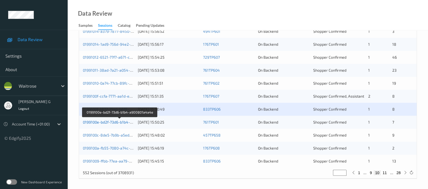
click at [103, 121] on link "0199100e-bd2f-73d6-b1b4-a900801a4a4e" at bounding box center [119, 122] width 73 height 5
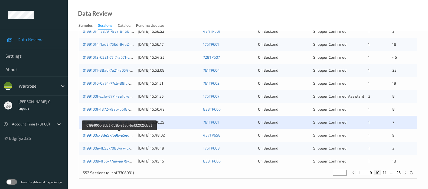
click at [104, 135] on link "0199100c-8de5-7b9b-a5ed-ba132025dee3" at bounding box center [120, 135] width 74 height 5
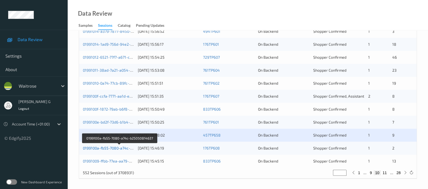
click at [97, 149] on link "0199100a-fb55-7080-a74c-b25050814637" at bounding box center [119, 148] width 73 height 5
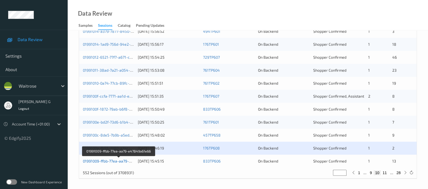
click at [106, 159] on link "01991009-ffbb-77ea-aa79-e47849a61e66" at bounding box center [119, 161] width 72 height 5
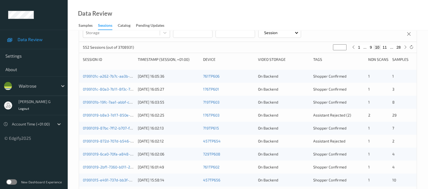
scroll to position [0, 0]
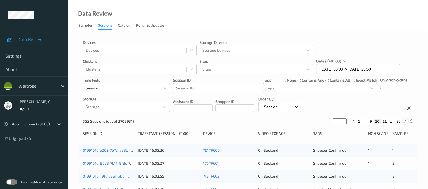
click at [380, 122] on icon at bounding box center [405, 121] width 4 height 4
type input "**"
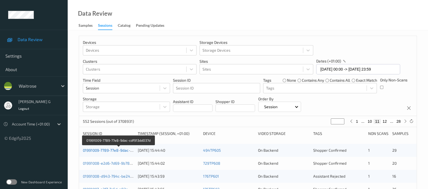
click at [96, 150] on link "01991009-7789-77e8-9dac-cdf913dd037d" at bounding box center [118, 150] width 71 height 5
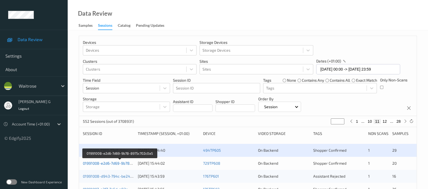
click at [104, 163] on link "01991008-e2d6-7d69-9b78-8975c702c0a5" at bounding box center [120, 163] width 74 height 5
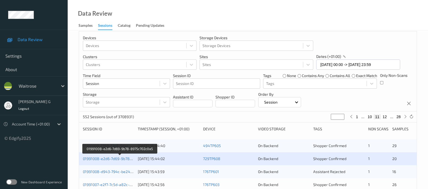
scroll to position [34, 0]
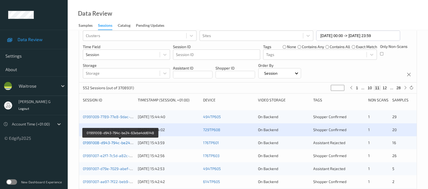
click at [101, 141] on link "01991008-d943-794c-be24-63eba4dd6148" at bounding box center [120, 142] width 75 height 5
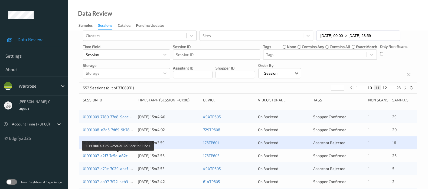
click at [107, 154] on link "01991007-e2f7-7c5d-a82c-3dcc3f703f29" at bounding box center [118, 155] width 70 height 5
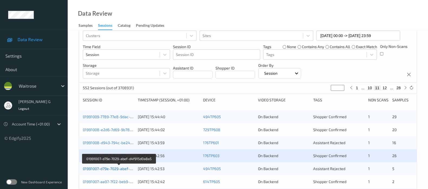
click at [97, 166] on link "01991007-d79e-7029-abef-d4f915d0a8a5" at bounding box center [119, 168] width 72 height 5
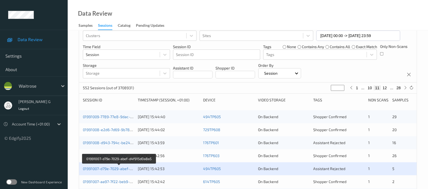
scroll to position [135, 0]
